Goal: Task Accomplishment & Management: Use online tool/utility

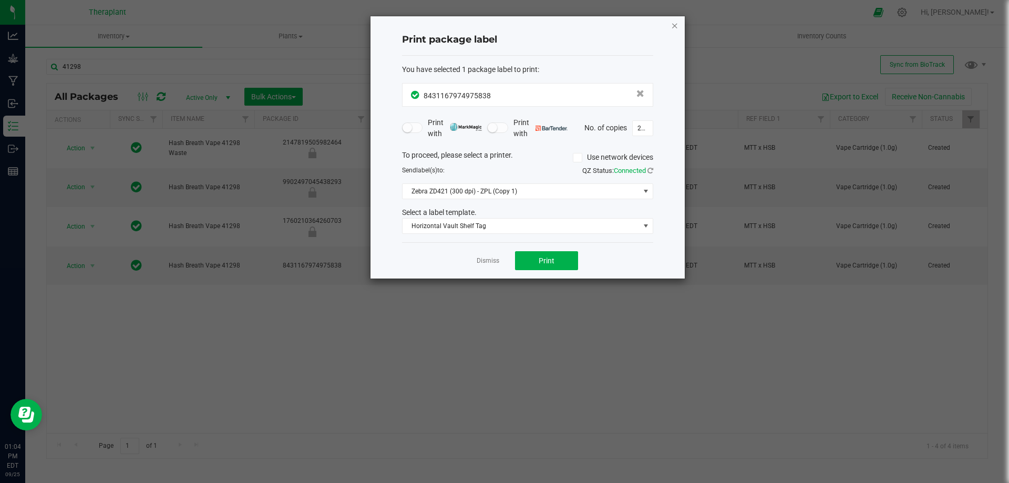
click at [675, 25] on icon "button" at bounding box center [674, 25] width 7 height 13
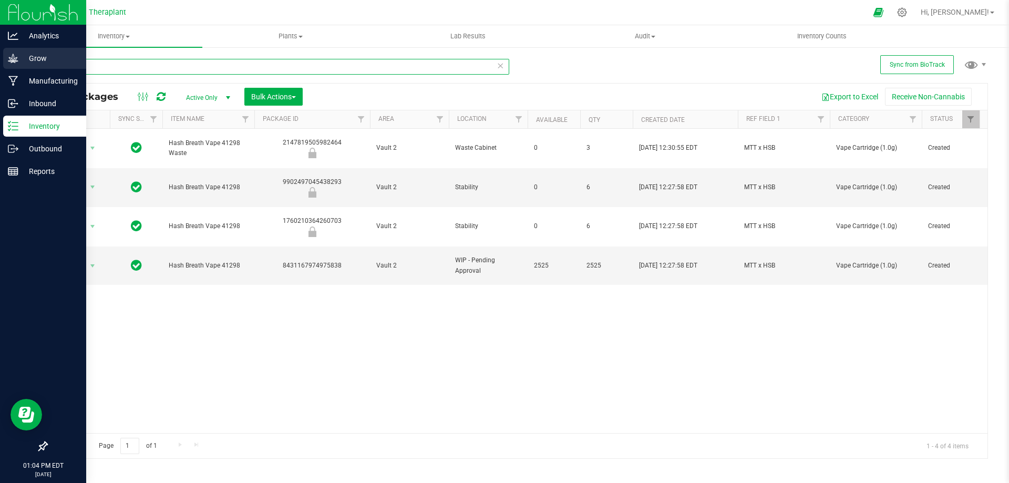
drag, startPoint x: 169, startPoint y: 60, endPoint x: 0, endPoint y: 56, distance: 168.7
click at [0, 56] on div "Analytics Grow Manufacturing Inbound Inventory Outbound Reports 01:04 PM EDT [D…" at bounding box center [504, 241] width 1009 height 483
type input "41299"
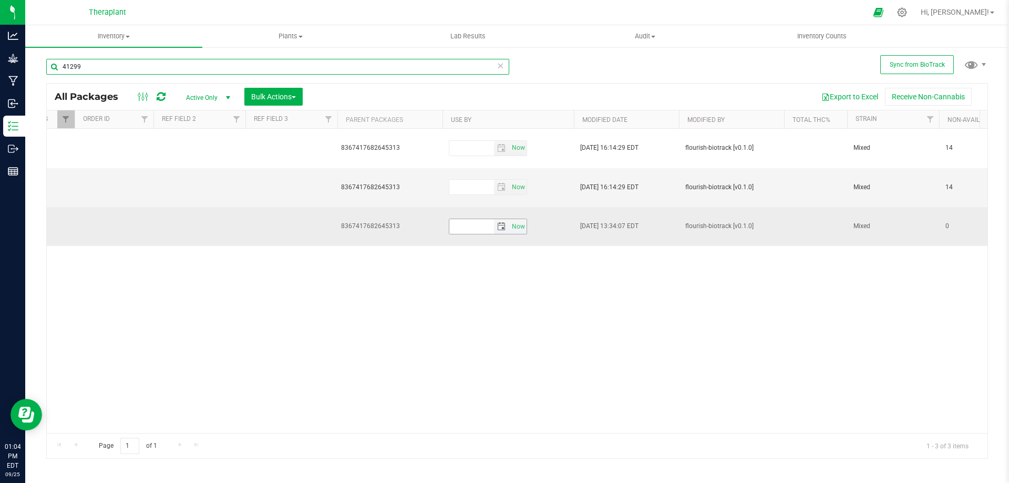
click at [502, 222] on span "select" at bounding box center [501, 226] width 8 height 8
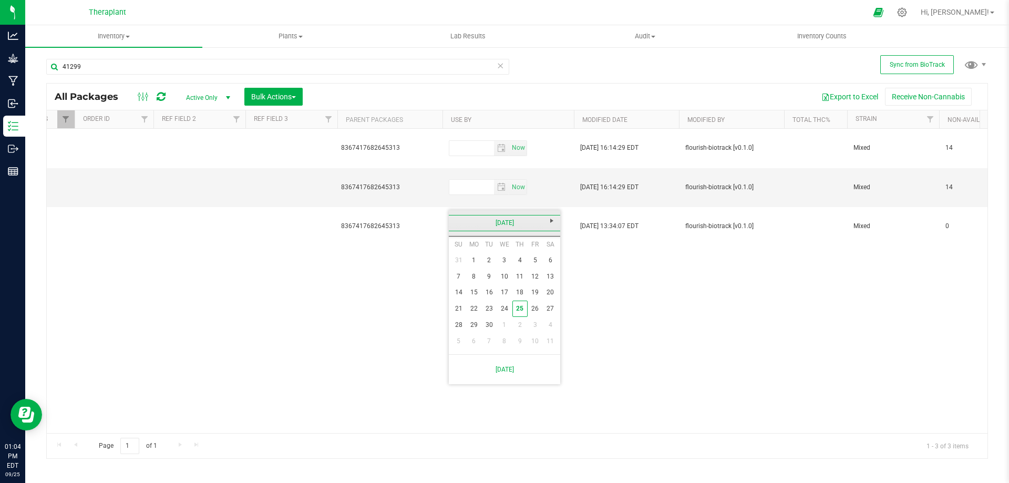
click at [503, 220] on link "[DATE]" at bounding box center [504, 223] width 113 height 16
click at [548, 222] on span "Next" at bounding box center [552, 220] width 8 height 8
click at [461, 312] on link "Sep" at bounding box center [464, 310] width 27 height 27
click at [547, 294] on link "19" at bounding box center [550, 292] width 15 height 16
type input "[DATE]"
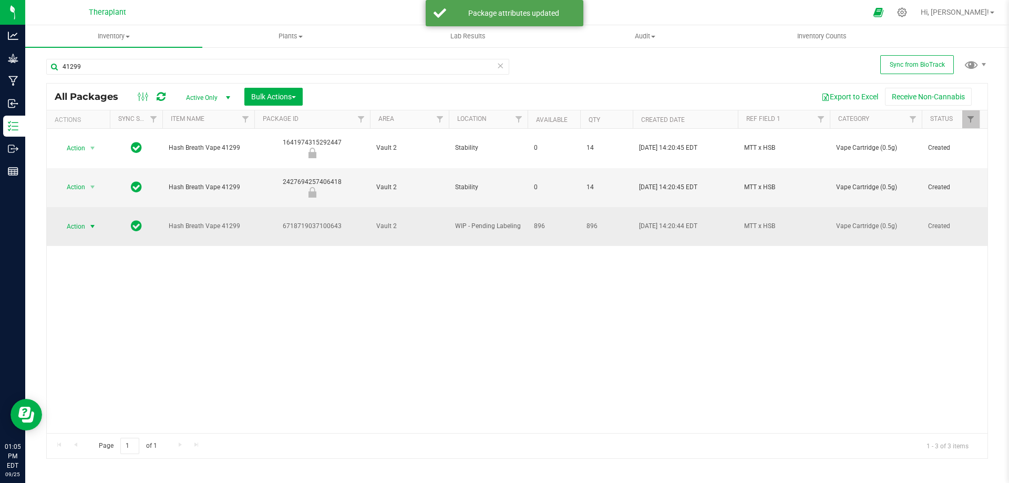
click at [74, 219] on span "Action" at bounding box center [71, 226] width 28 height 15
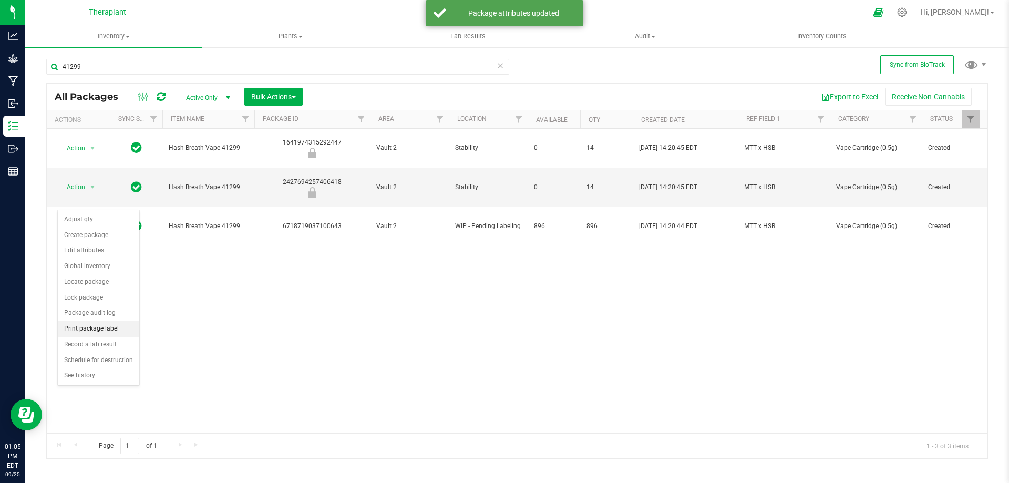
click at [87, 329] on li "Print package label" at bounding box center [98, 329] width 81 height 16
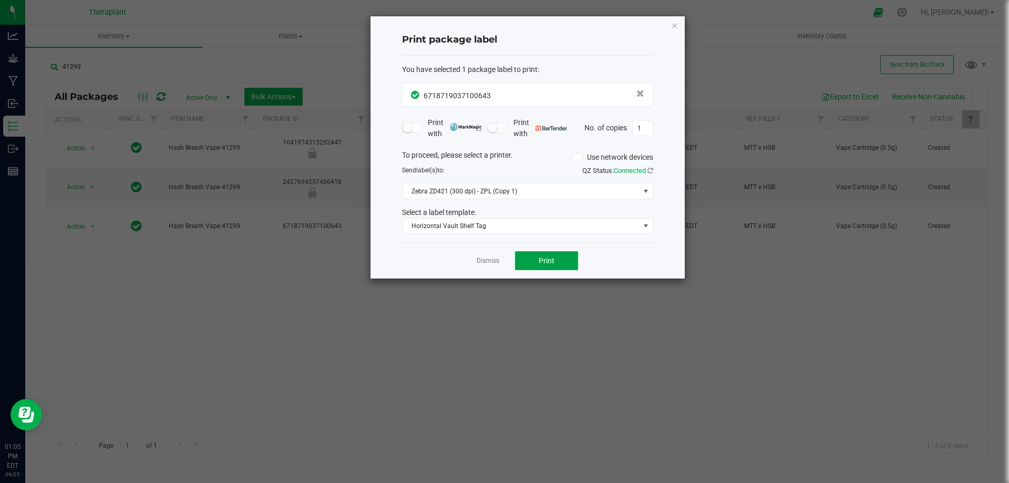
drag, startPoint x: 539, startPoint y: 259, endPoint x: 603, endPoint y: 326, distance: 93.3
click at [539, 259] on span "Print" at bounding box center [547, 260] width 16 height 8
click at [646, 123] on input "1" at bounding box center [643, 128] width 20 height 15
type input "91"
click at [552, 256] on span "Print" at bounding box center [547, 260] width 16 height 8
